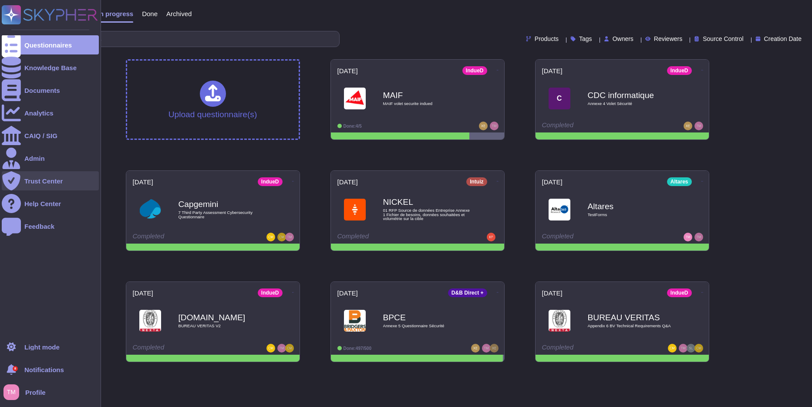
click at [37, 173] on div "Trust Center" at bounding box center [50, 180] width 97 height 19
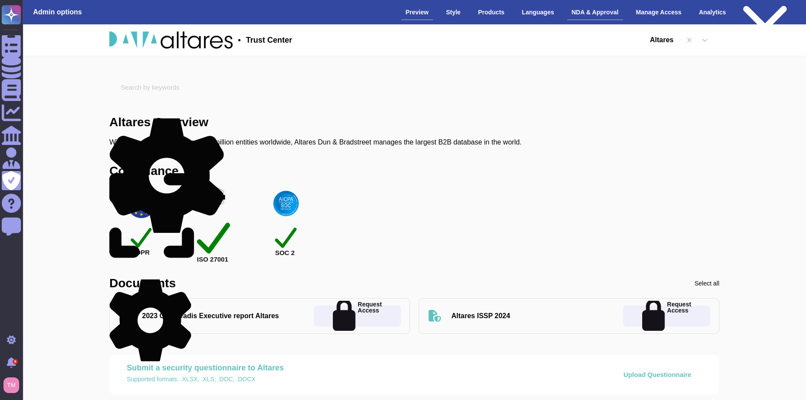
click at [605, 11] on div "NDA & Approval" at bounding box center [595, 12] width 56 height 15
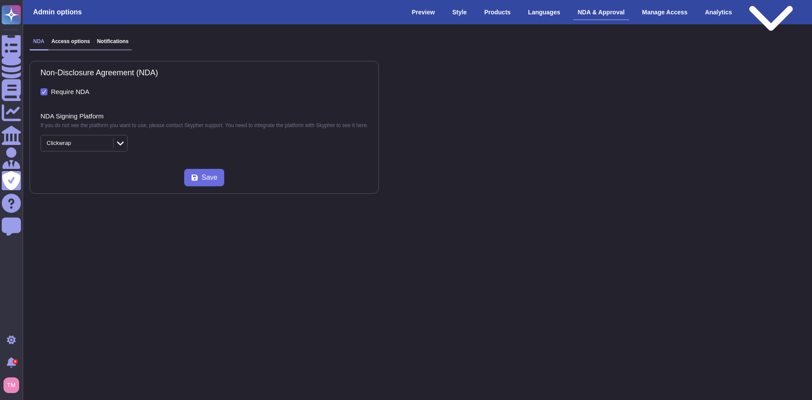
click at [116, 39] on h3 "Notifications" at bounding box center [113, 41] width 32 height 6
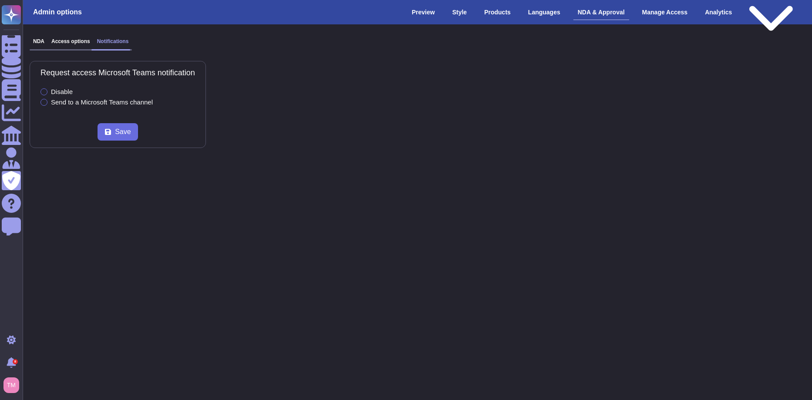
click at [44, 103] on div at bounding box center [44, 102] width 7 height 7
click at [0, 0] on input "Send to a Microsoft Teams channel" at bounding box center [0, 0] width 0 height 0
click at [61, 137] on p "Note: You need to first add the Skypher bot to your Microsoft Teams channels to…" at bounding box center [148, 135] width 214 height 5
click at [112, 135] on p "Note: You need to first add the Skypher bot to your Microsoft Teams channels to…" at bounding box center [148, 135] width 214 height 5
click at [103, 127] on label "Microsoft Teams channel" at bounding box center [77, 126] width 72 height 7
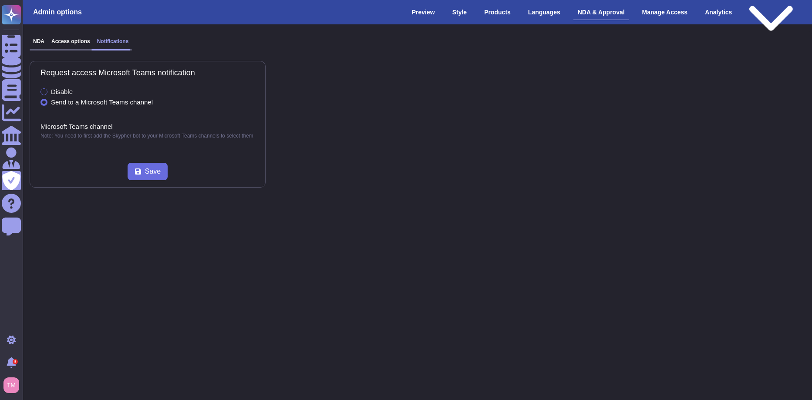
click at [45, 90] on div at bounding box center [44, 91] width 7 height 7
click at [0, 0] on input "Disable" at bounding box center [0, 0] width 0 height 0
click at [64, 40] on h3 "Access options" at bounding box center [70, 41] width 39 height 6
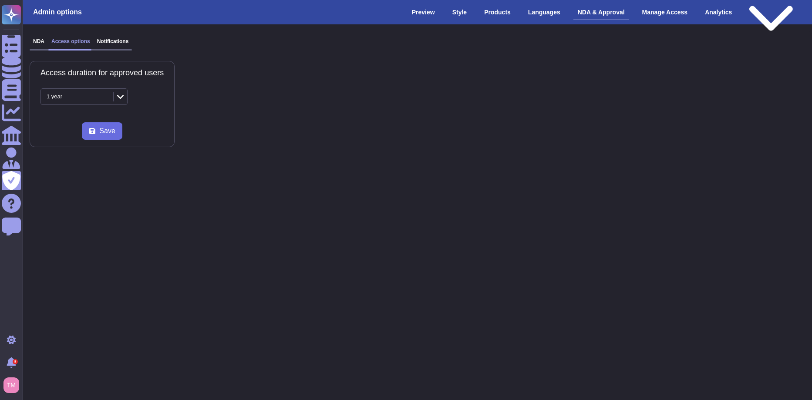
click at [41, 39] on h3 "NDA" at bounding box center [38, 41] width 11 height 6
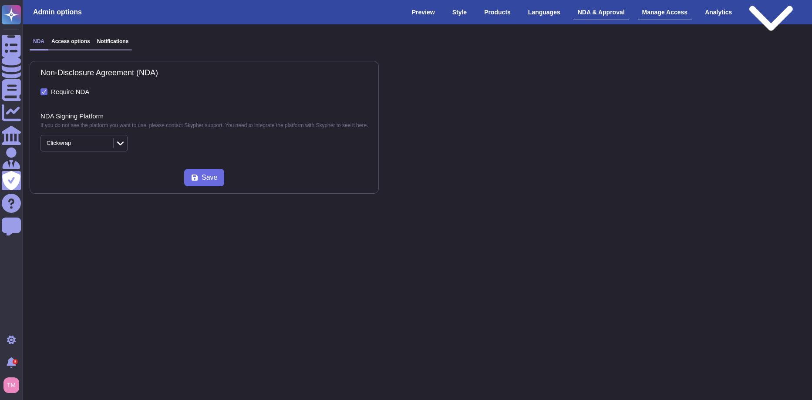
click at [662, 15] on div "Manage Access" at bounding box center [665, 12] width 54 height 15
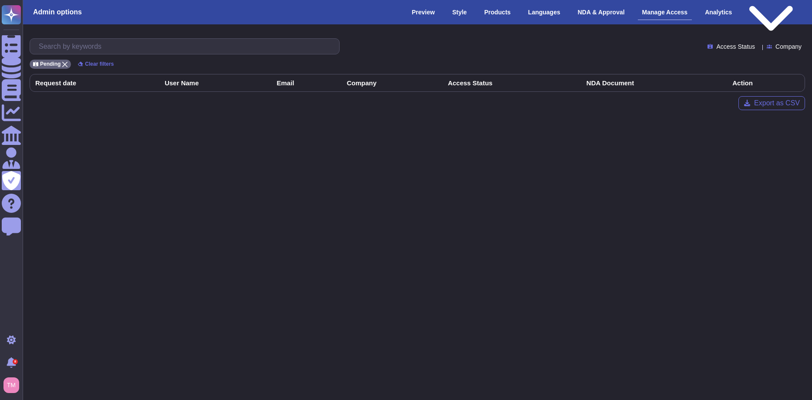
click at [749, 43] on div "Access Status" at bounding box center [733, 46] width 51 height 7
click at [611, 10] on div "NDA & Approval" at bounding box center [602, 12] width 56 height 15
